Goal: Information Seeking & Learning: Learn about a topic

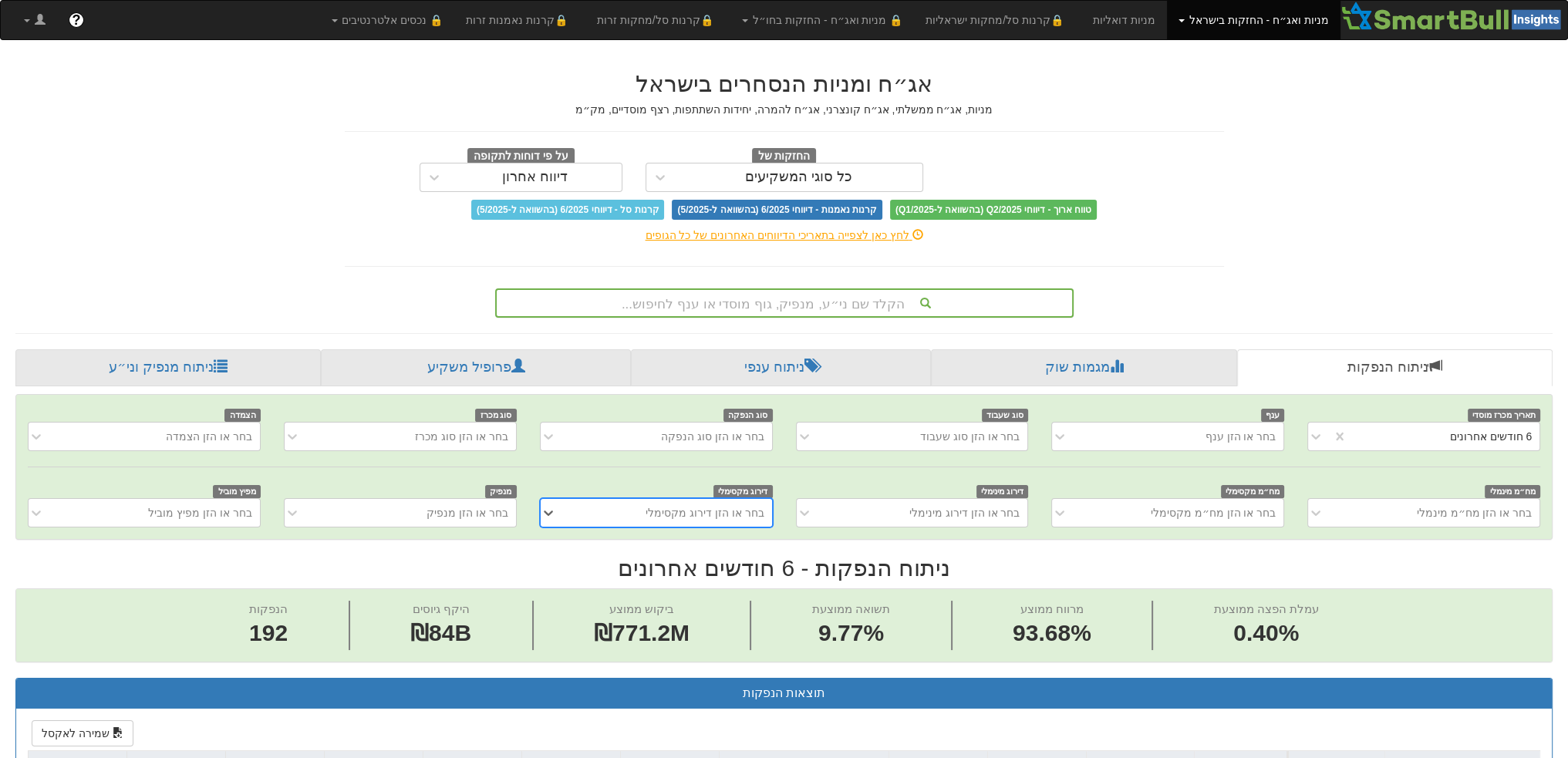
click at [756, 307] on div "הקלד שם ני״ע, מנפיק, גוף מוסדי או ענף לחיפוש..." at bounding box center [784, 303] width 575 height 26
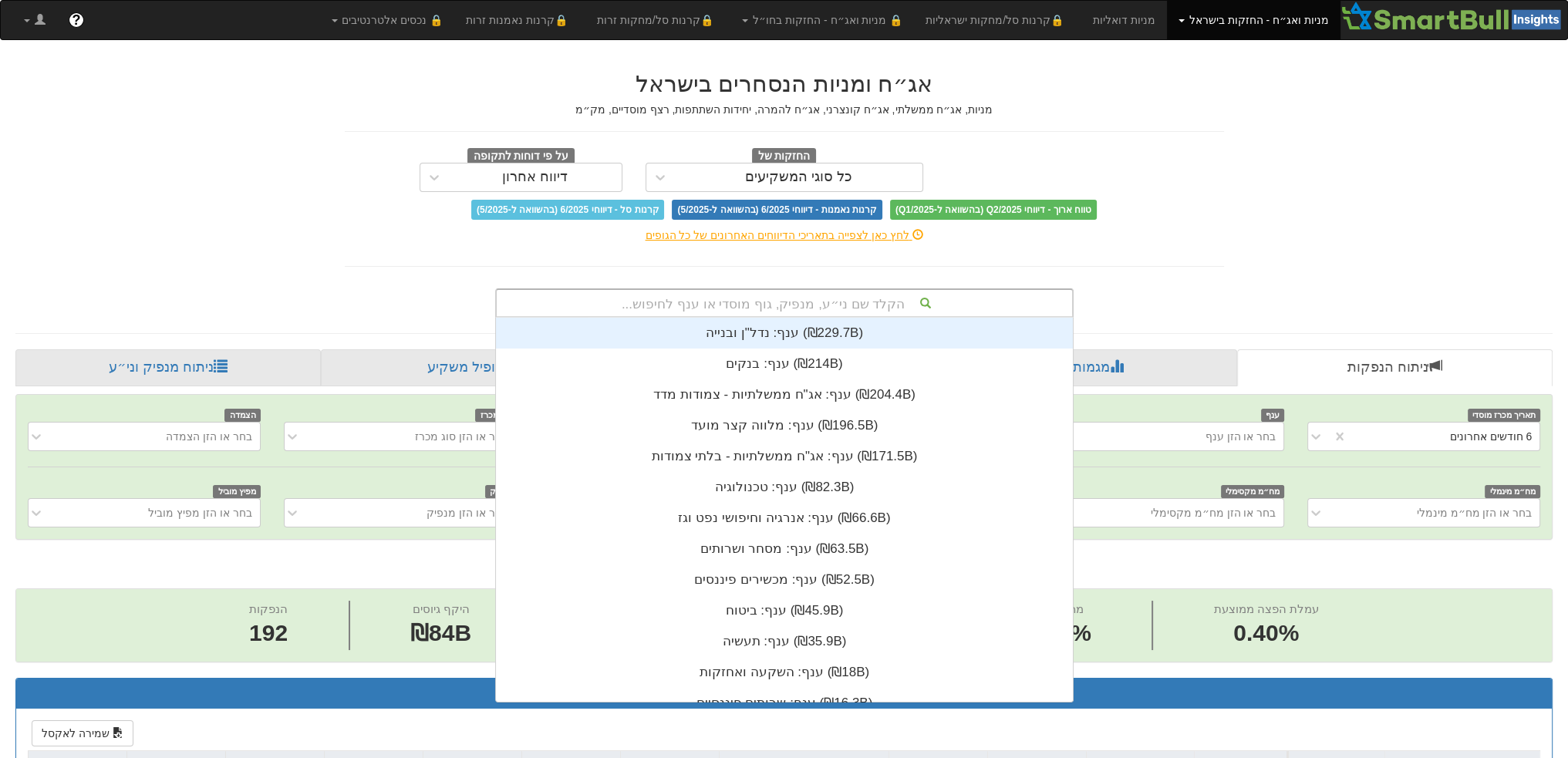
scroll to position [13, 0]
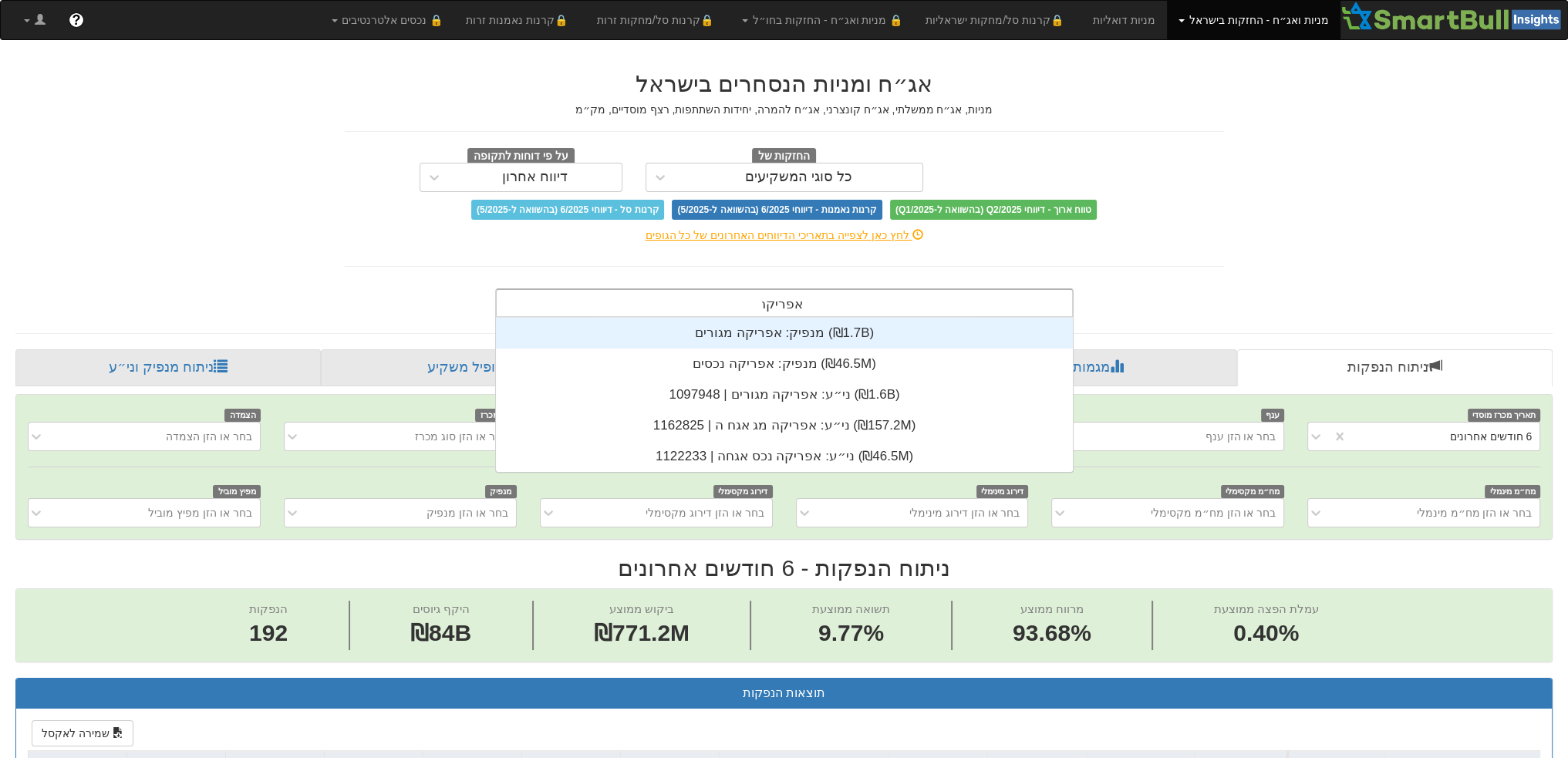
type input "אפריקה מ"
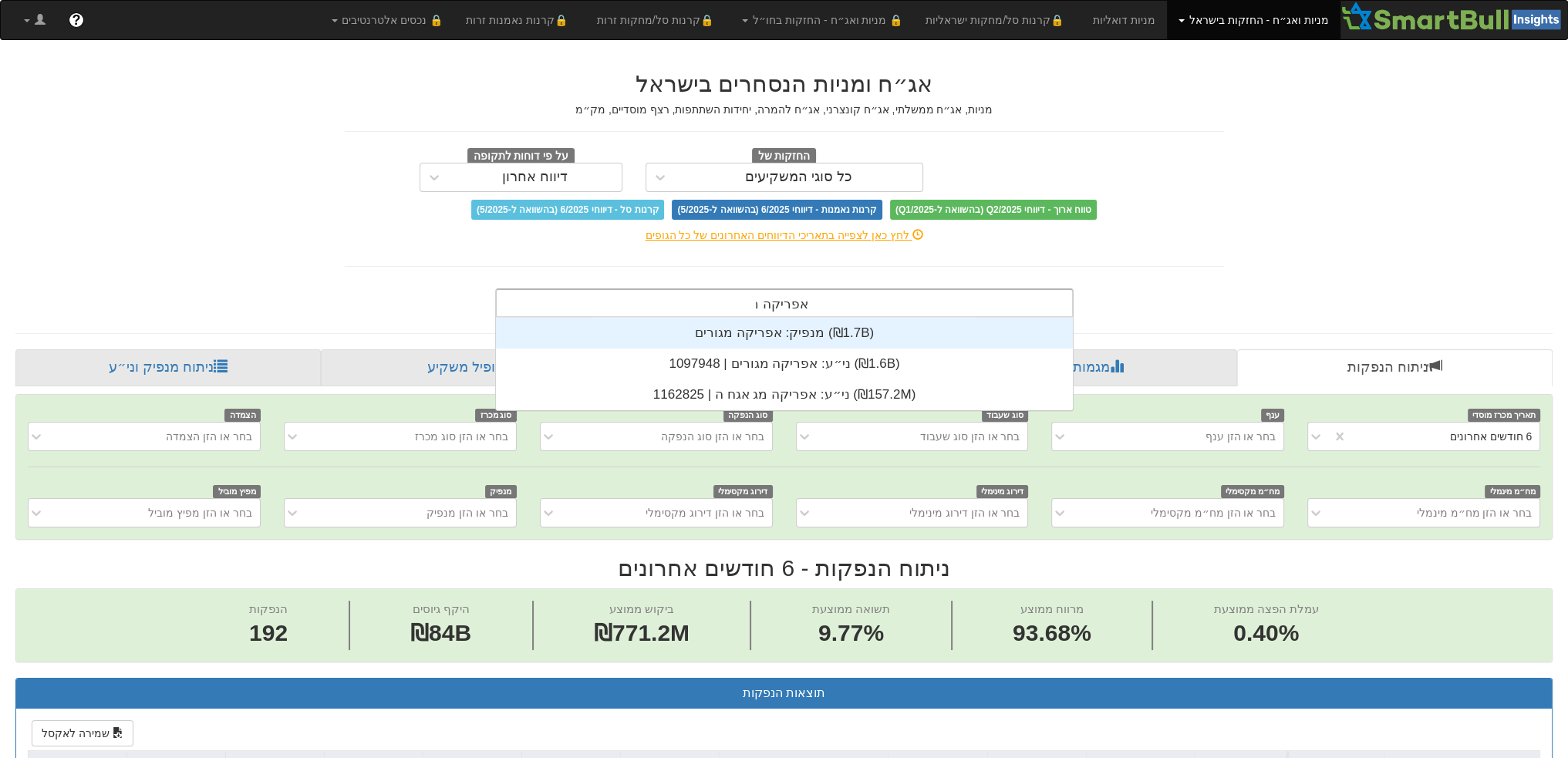
scroll to position [93, 0]
click at [754, 330] on div "מנפיק: ‏אפריקה מגורים ‎(₪1.7B)‎" at bounding box center [784, 333] width 577 height 31
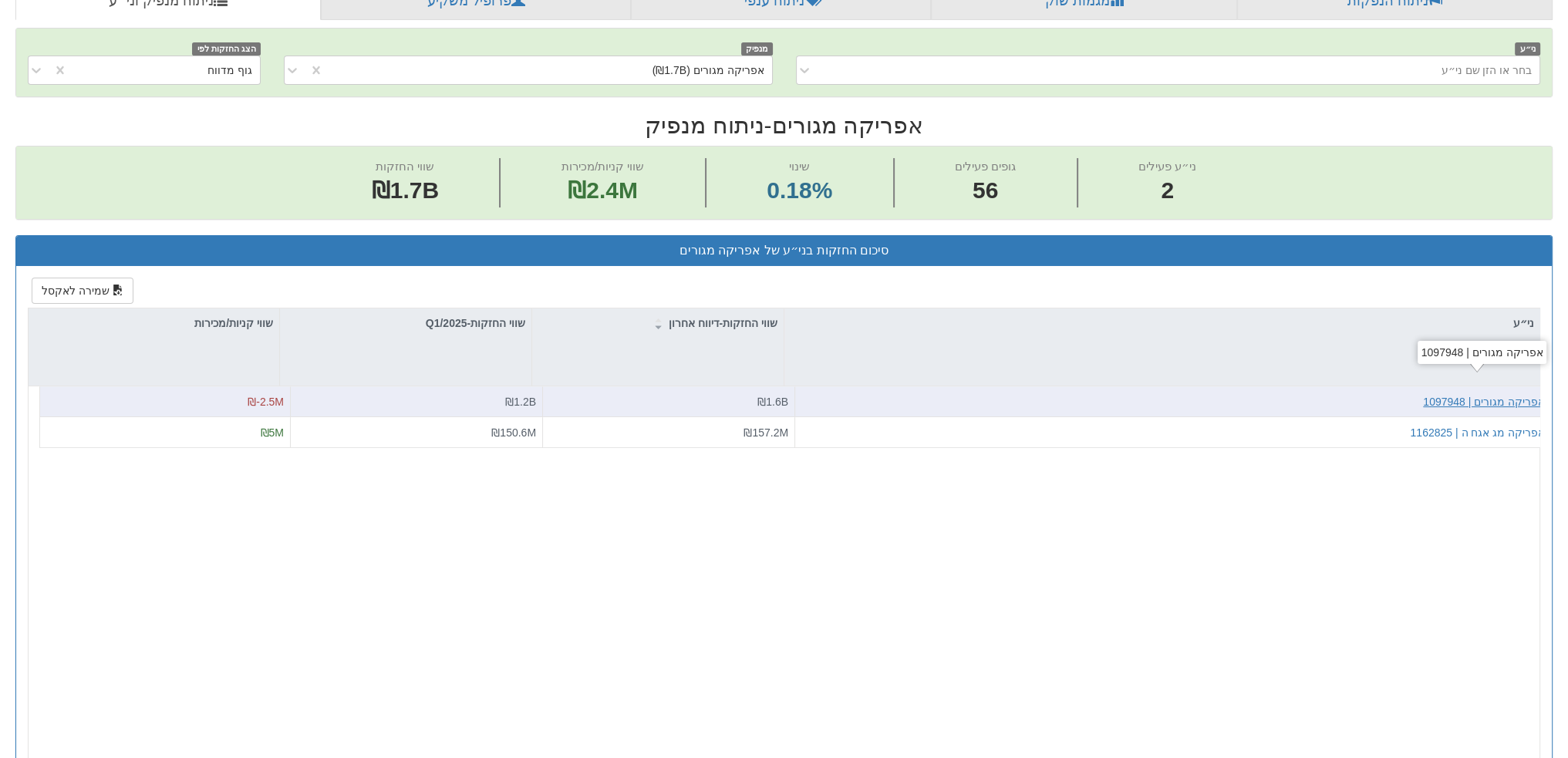
click at [1483, 399] on div "אפריקה מגורים | 1097948" at bounding box center [1483, 401] width 122 height 15
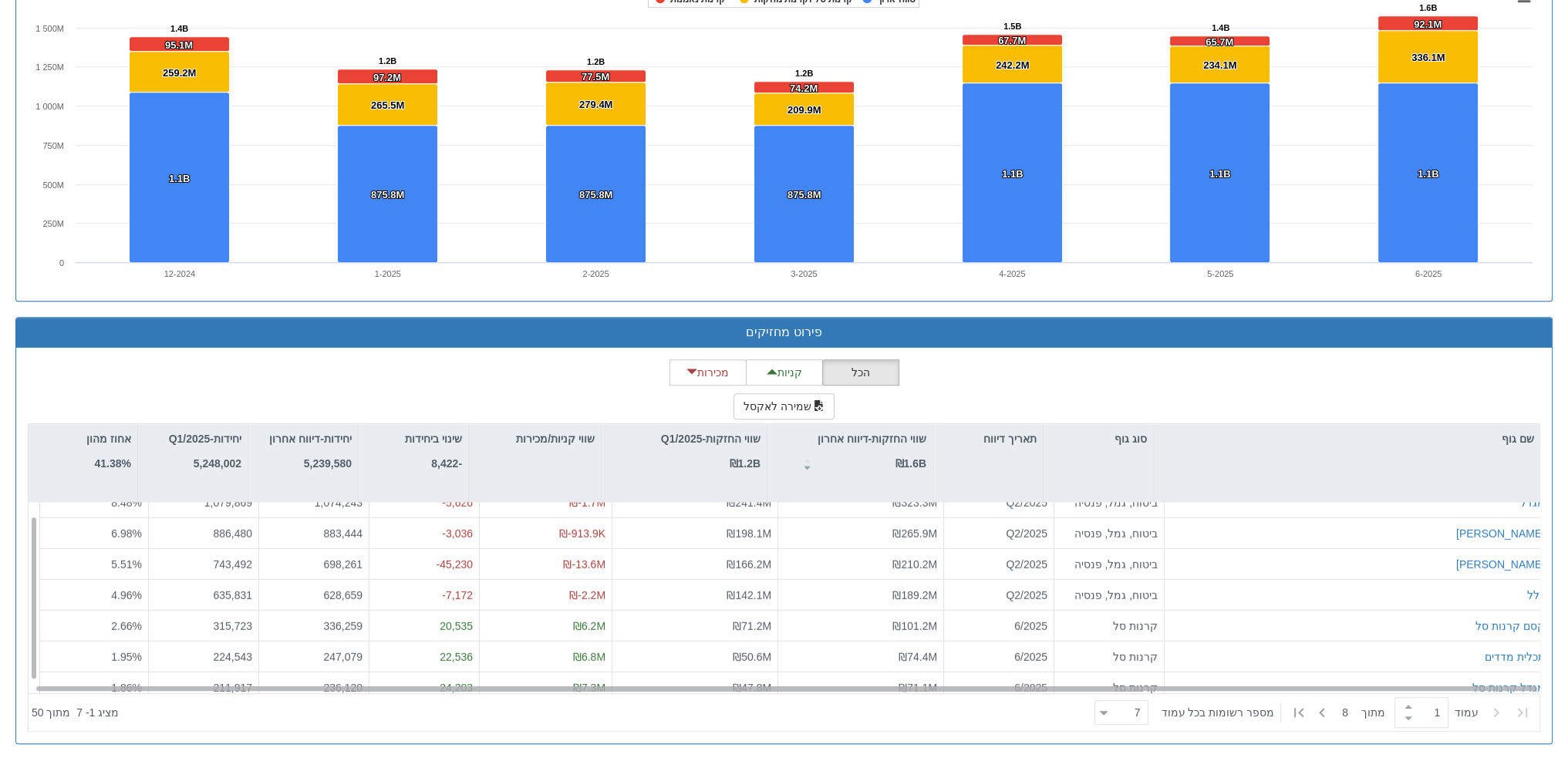
scroll to position [23, 0]
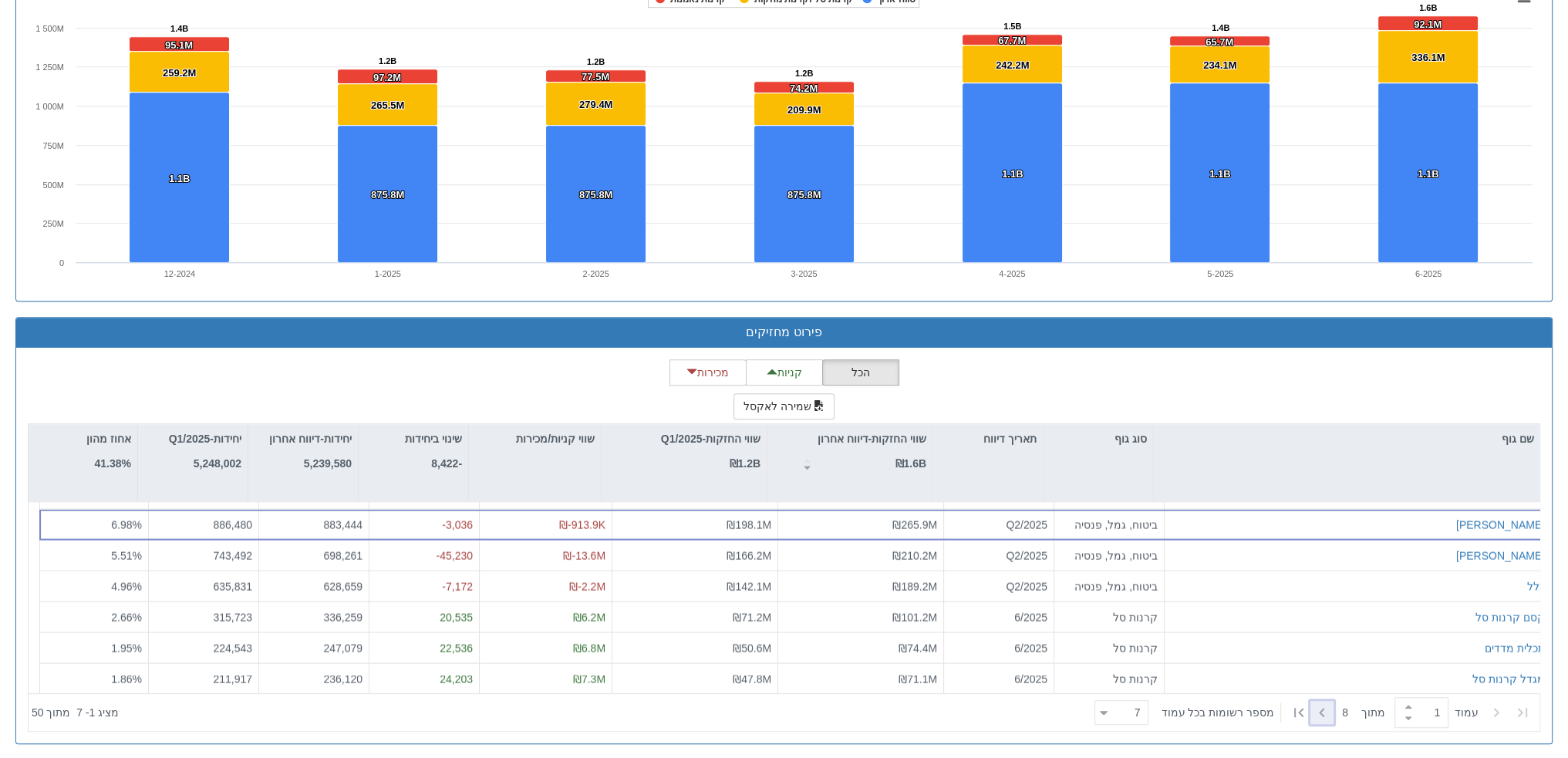
click at [1323, 704] on icon at bounding box center [1321, 712] width 18 height 18
click at [1495, 706] on icon at bounding box center [1496, 712] width 18 height 18
click at [1319, 708] on icon at bounding box center [1321, 713] width 6 height 10
type input "2"
